Goal: Transaction & Acquisition: Book appointment/travel/reservation

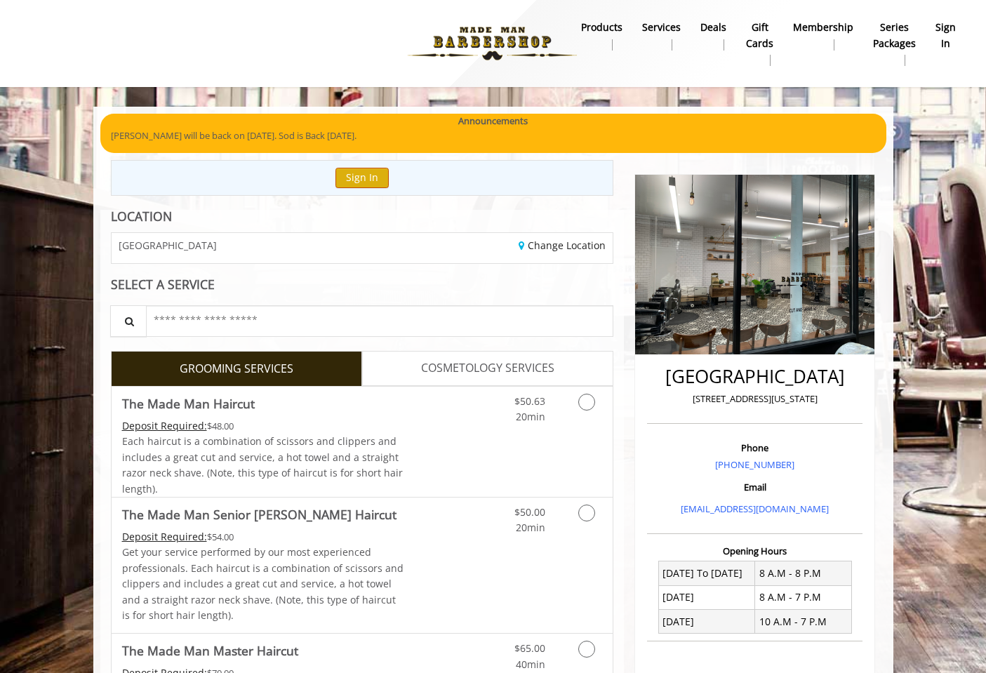
click at [366, 178] on button "Sign In" at bounding box center [361, 178] width 53 height 20
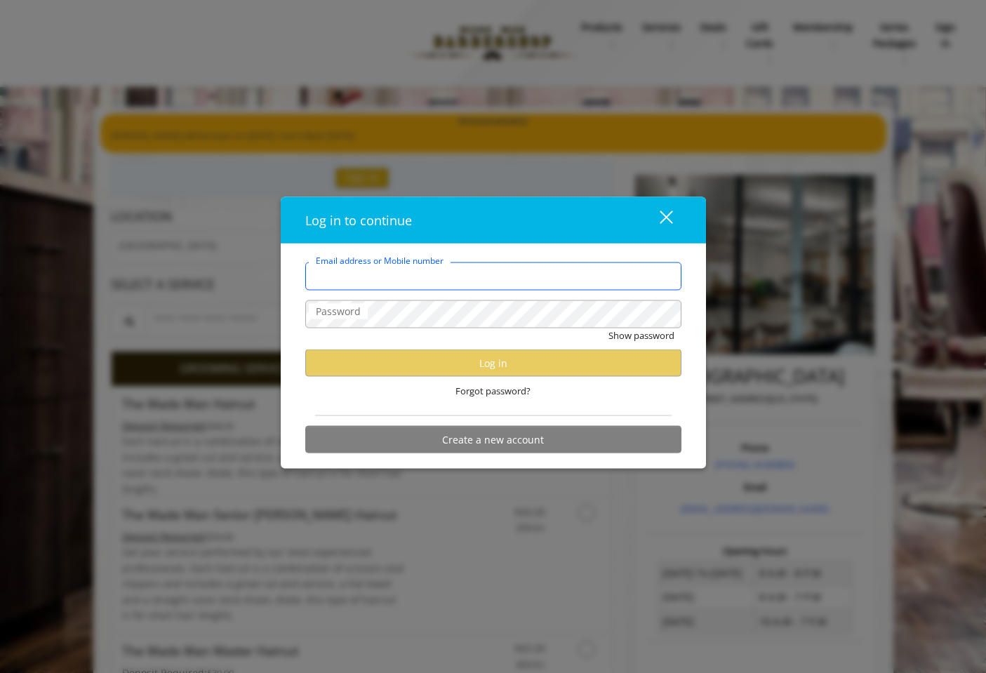
type input "**********"
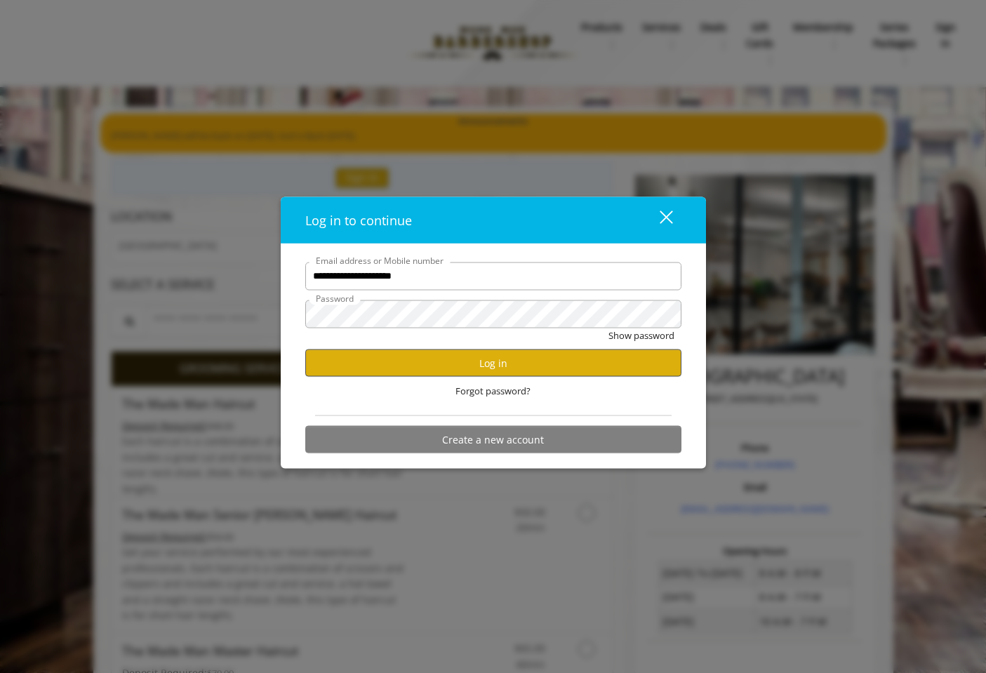
click at [472, 351] on button "Log in" at bounding box center [493, 362] width 376 height 27
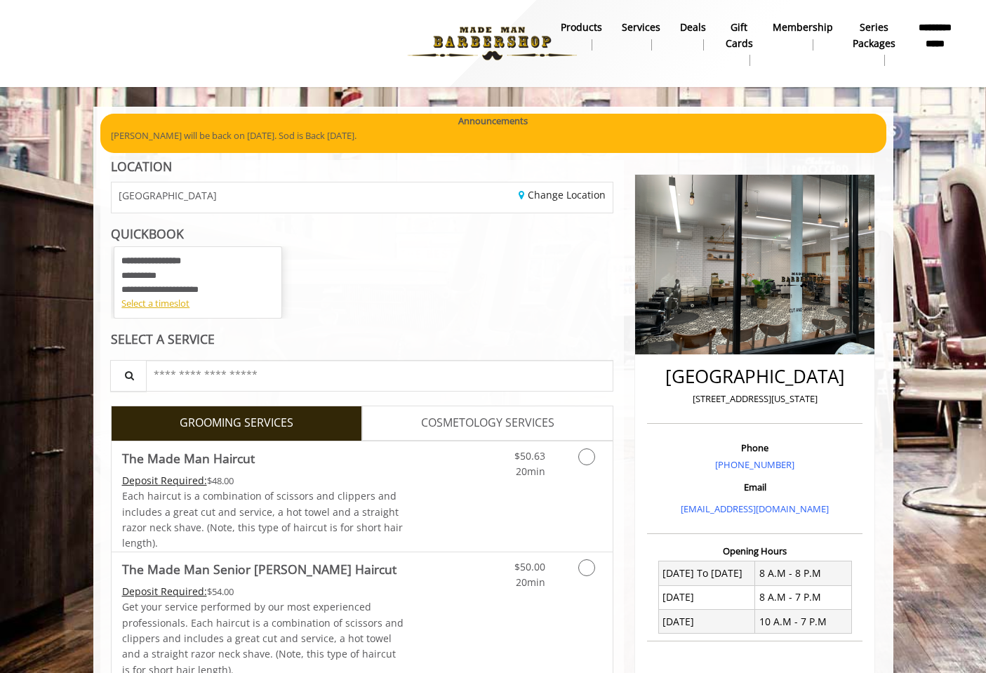
scroll to position [44, 0]
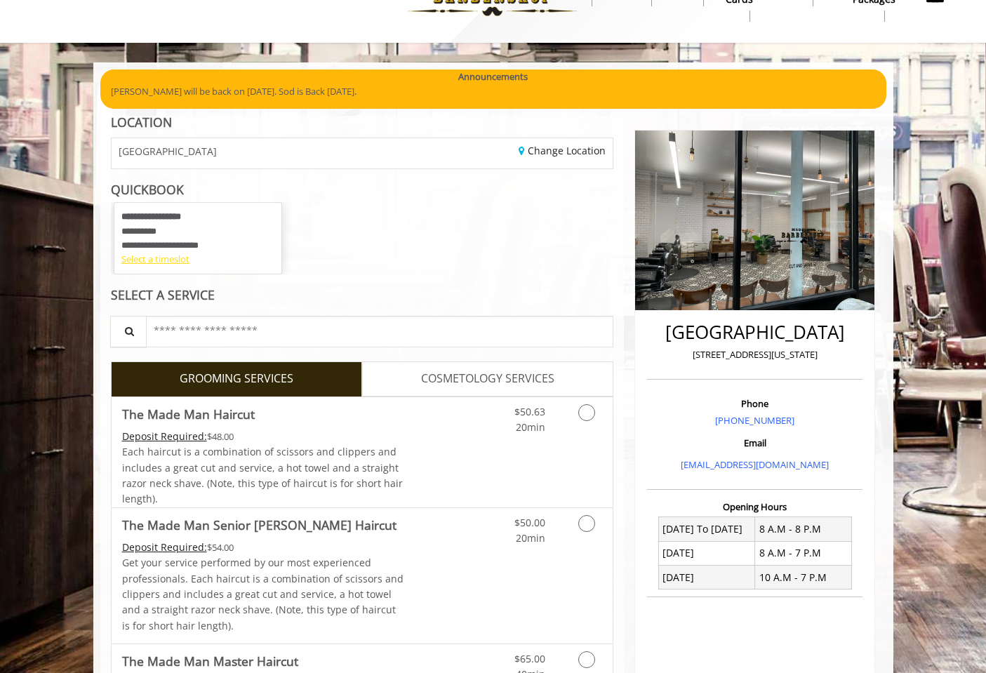
click at [175, 262] on div "Select a timeslot" at bounding box center [197, 259] width 153 height 15
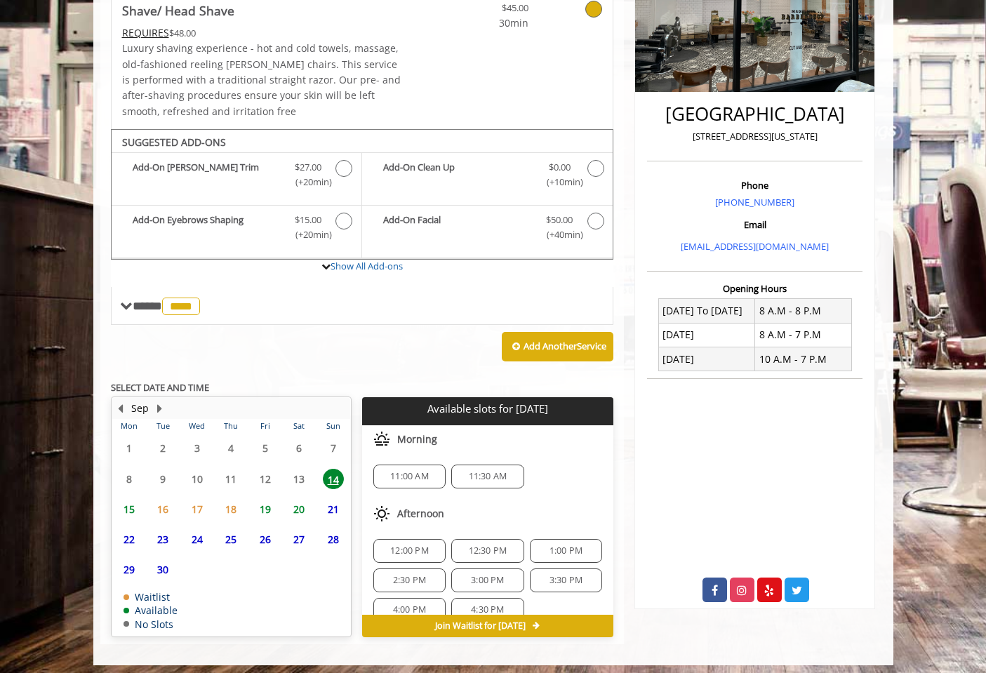
scroll to position [262, 0]
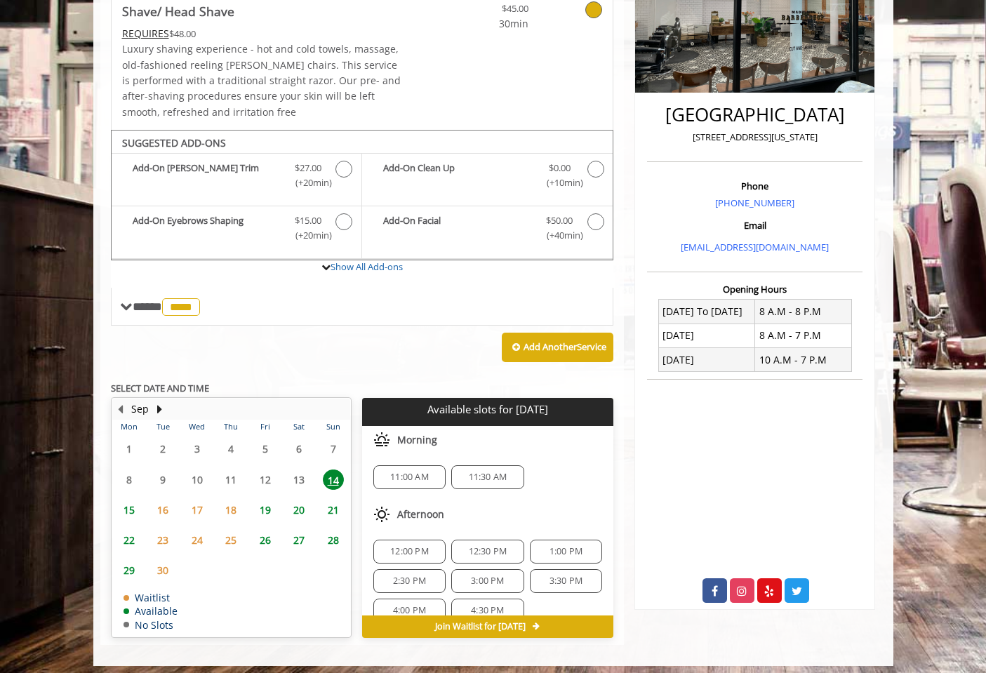
click at [124, 500] on span "15" at bounding box center [129, 510] width 21 height 20
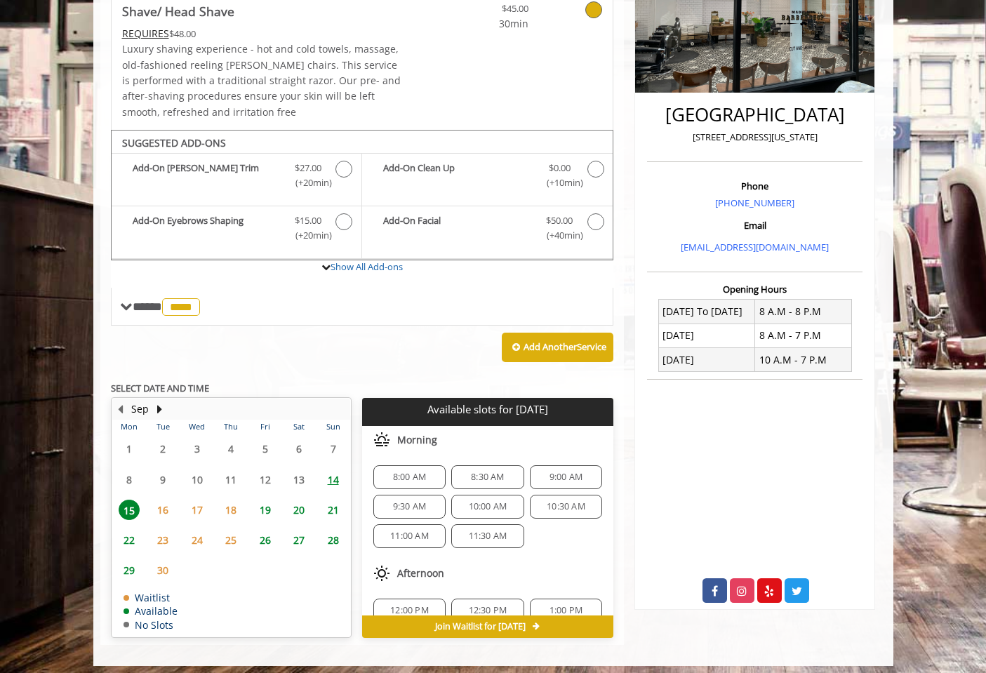
click at [440, 454] on div "8:00 AM 8:30 AM 9:00 AM 9:30 AM 10:00 AM 10:30 AM 11:00 AM 11:30 AM" at bounding box center [487, 506] width 251 height 105
click at [419, 474] on span "8:00 AM" at bounding box center [409, 477] width 33 height 11
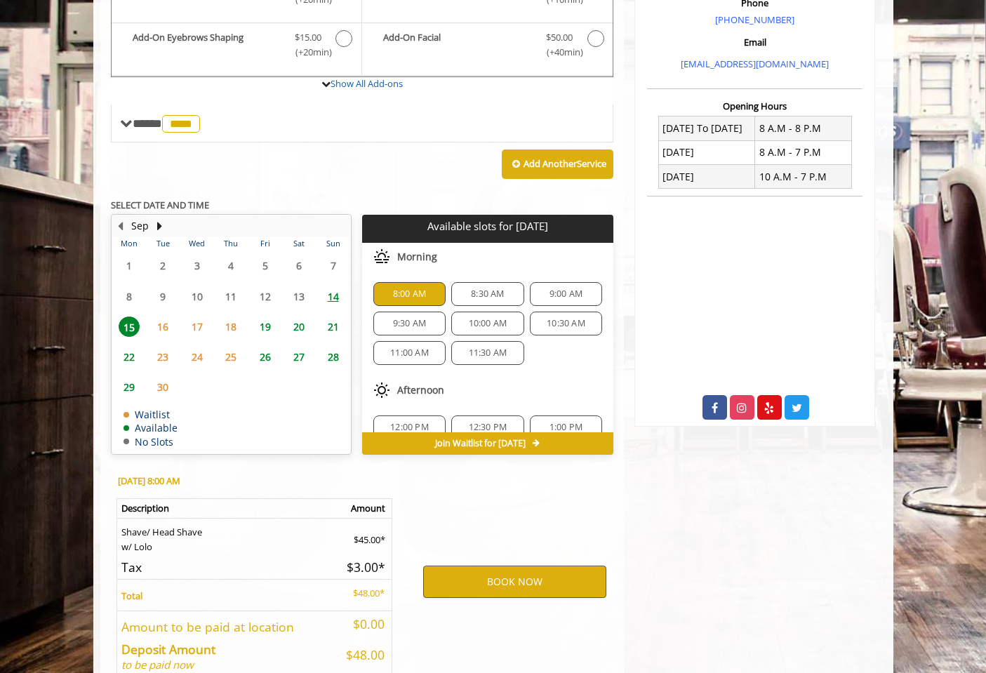
scroll to position [512, 0]
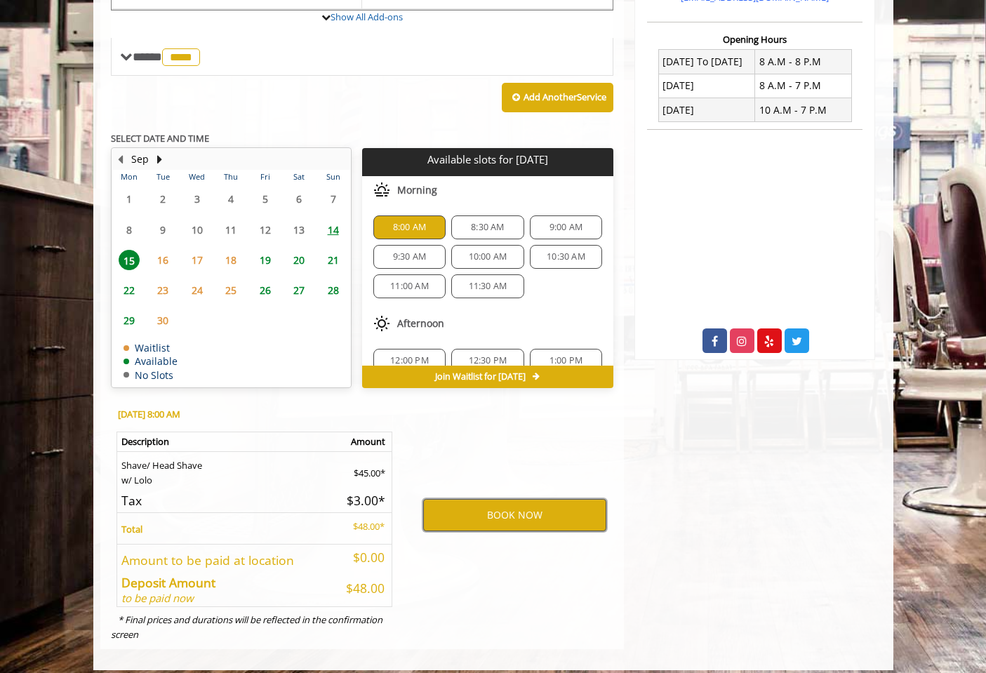
click at [466, 505] on button "BOOK NOW" at bounding box center [514, 515] width 183 height 32
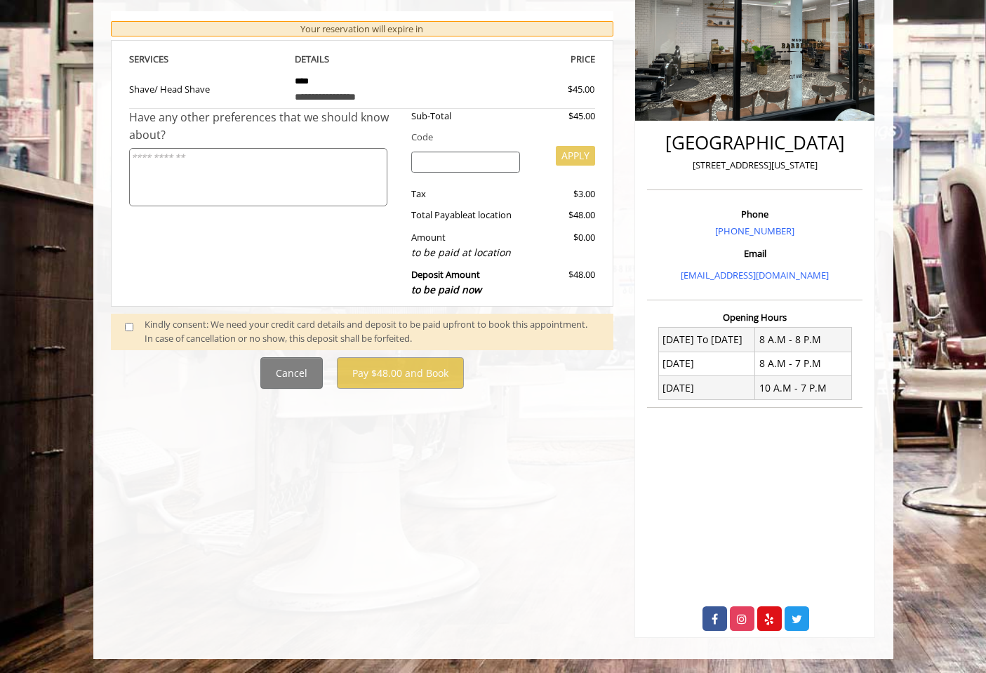
scroll to position [0, 0]
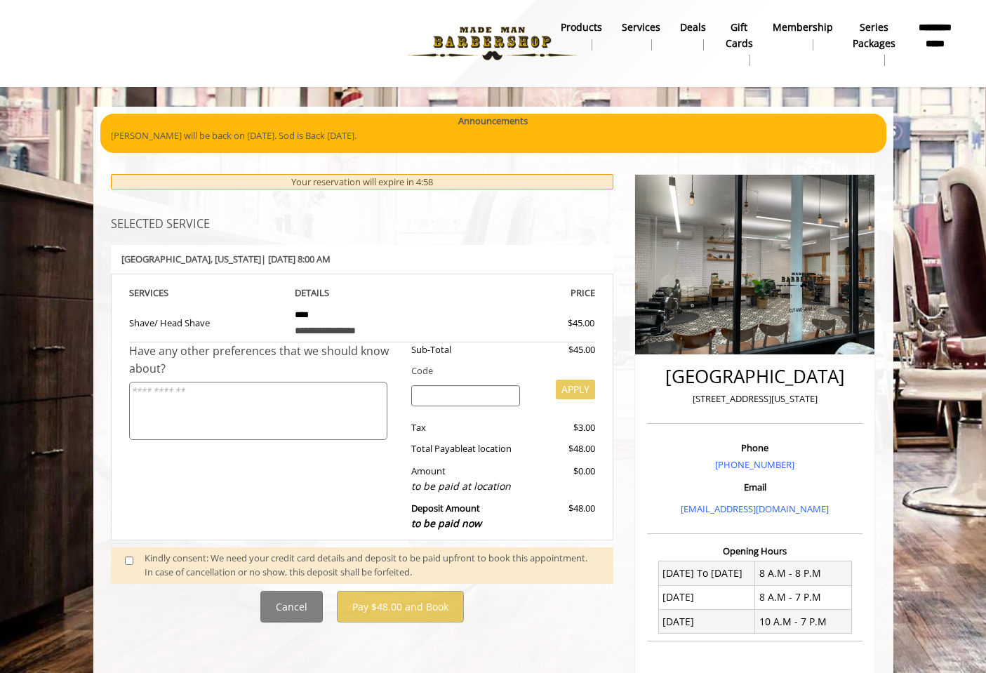
click at [327, 414] on textarea at bounding box center [258, 411] width 258 height 58
type textarea "**********"
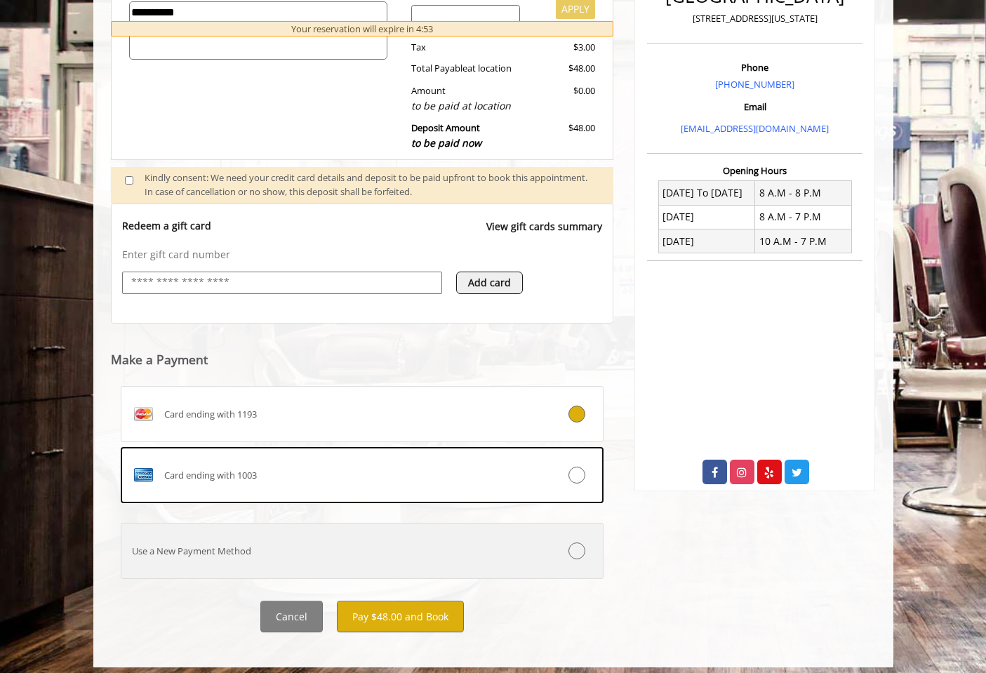
scroll to position [380, 0]
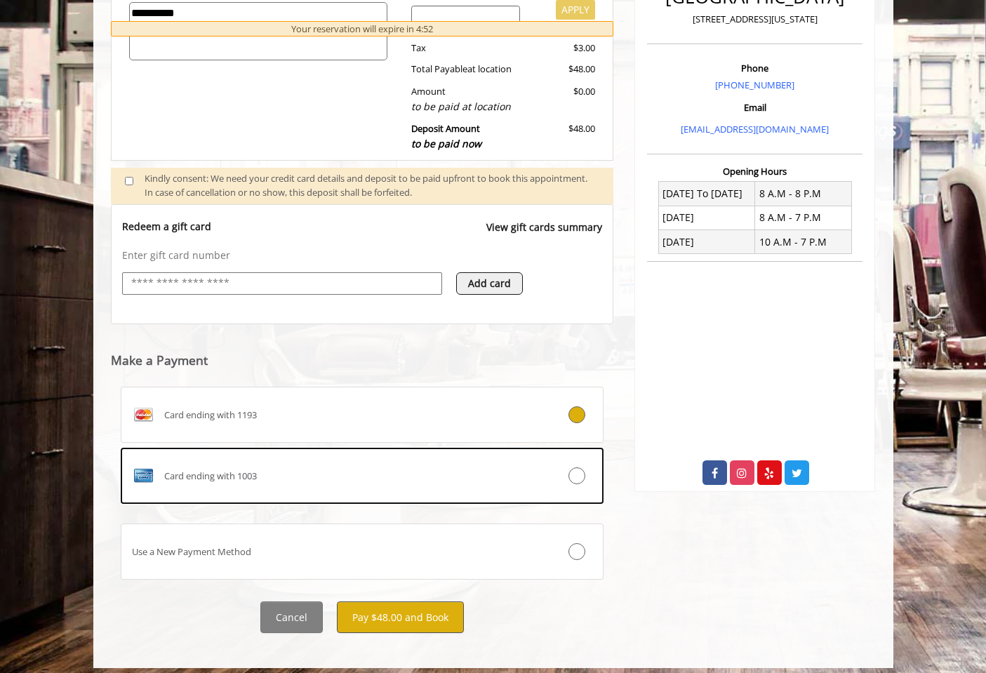
click at [420, 608] on button "Pay $48.00 and Book" at bounding box center [400, 617] width 127 height 32
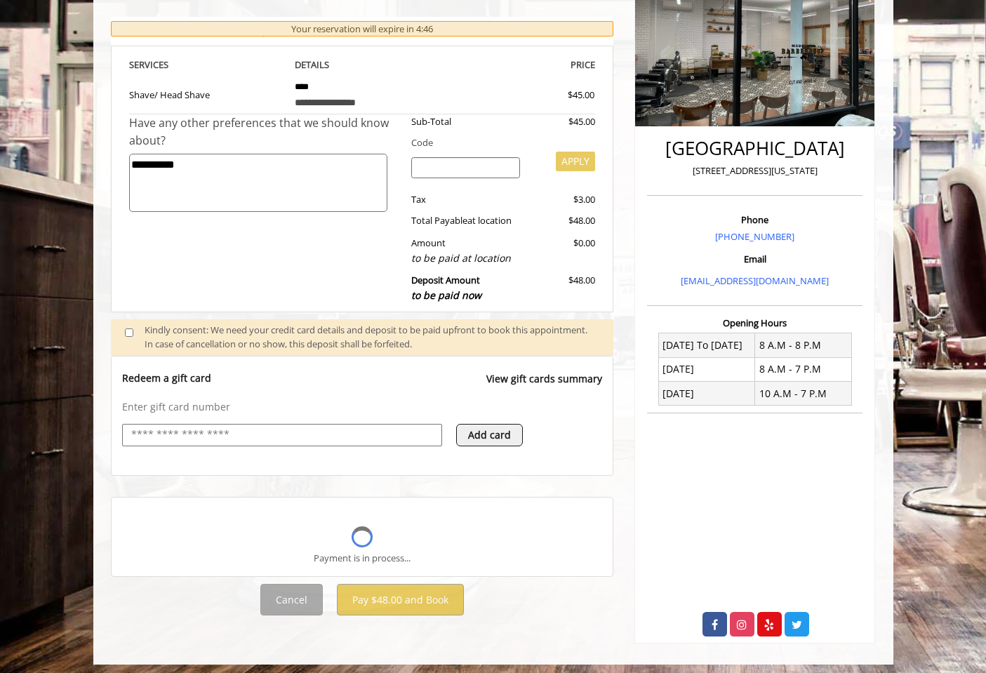
scroll to position [267, 0]
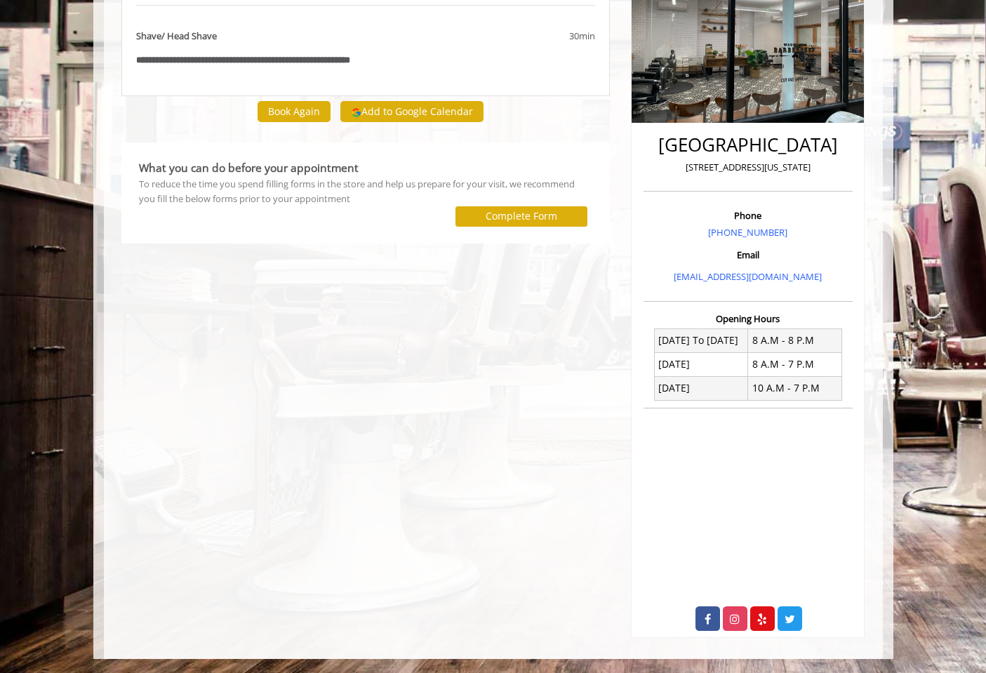
scroll to position [201, 0]
